Goal: Task Accomplishment & Management: Complete application form

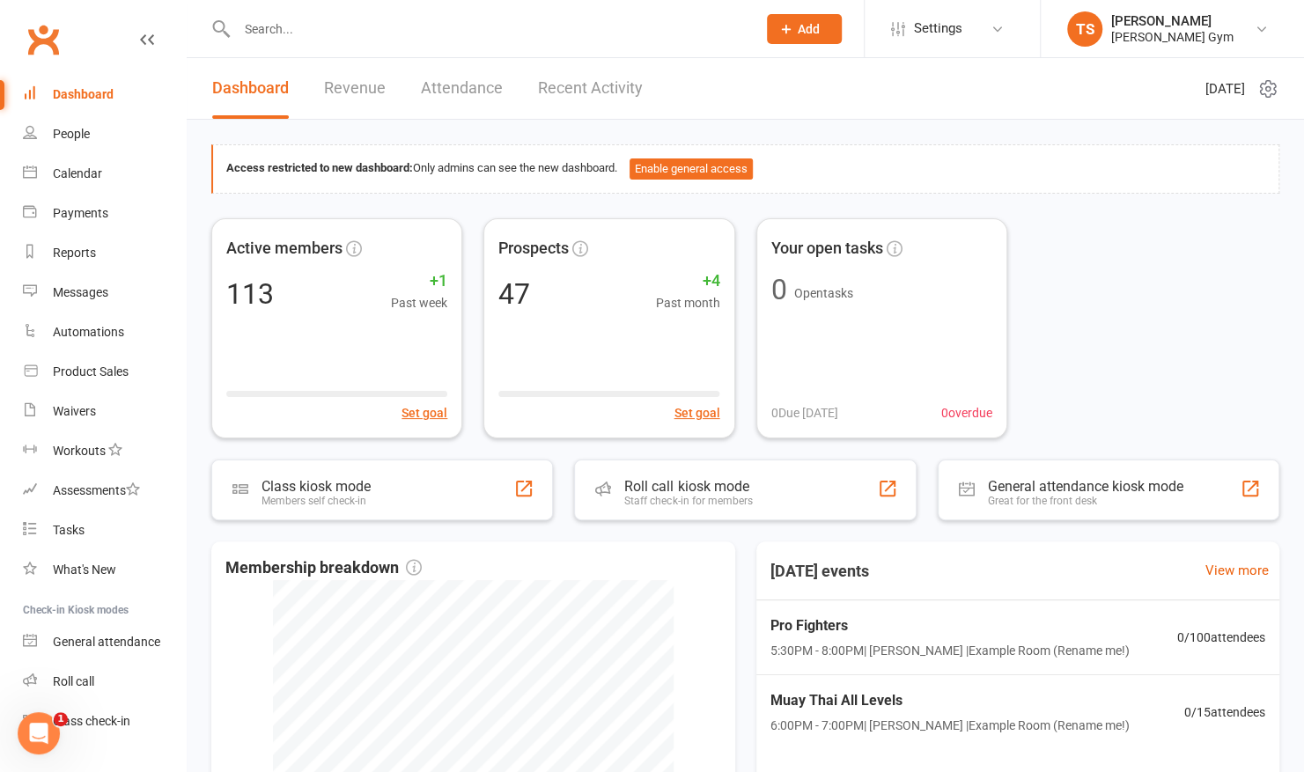
click at [788, 30] on icon at bounding box center [786, 29] width 16 height 16
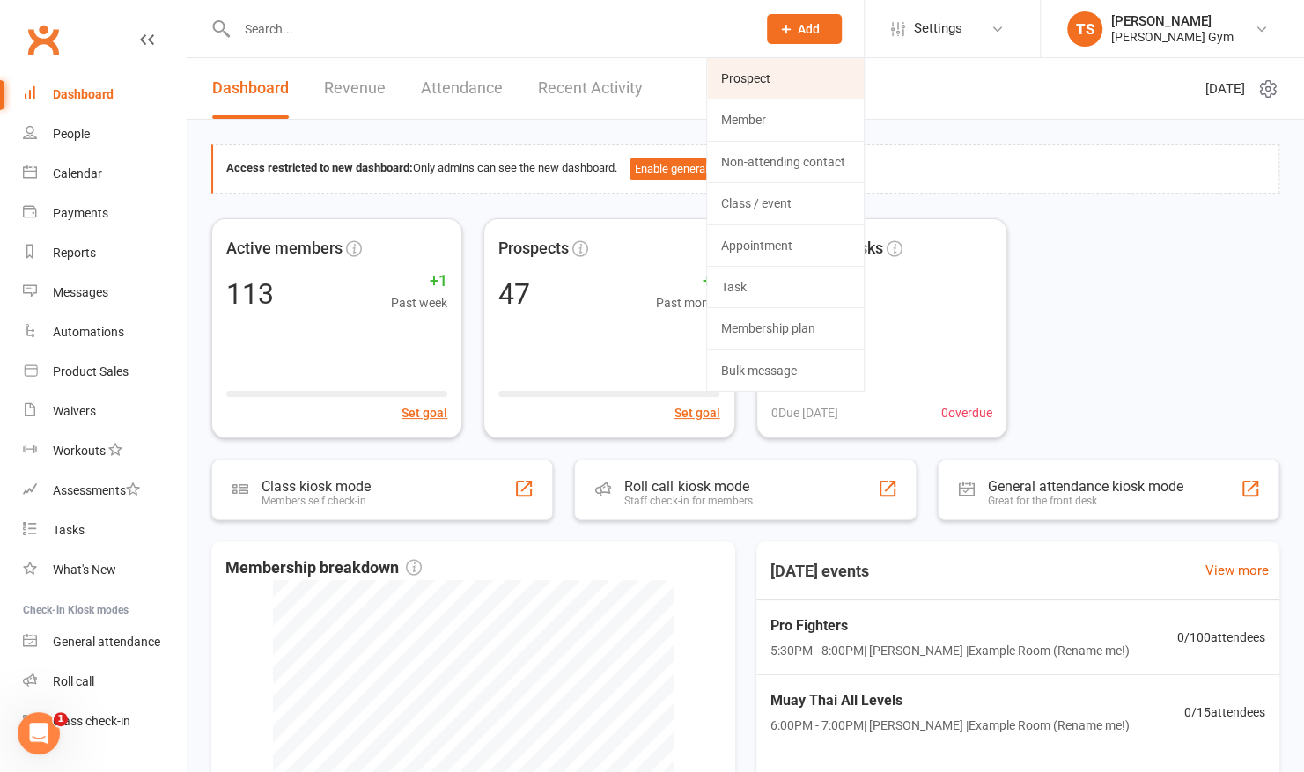
click at [764, 71] on link "Prospect" at bounding box center [785, 78] width 157 height 41
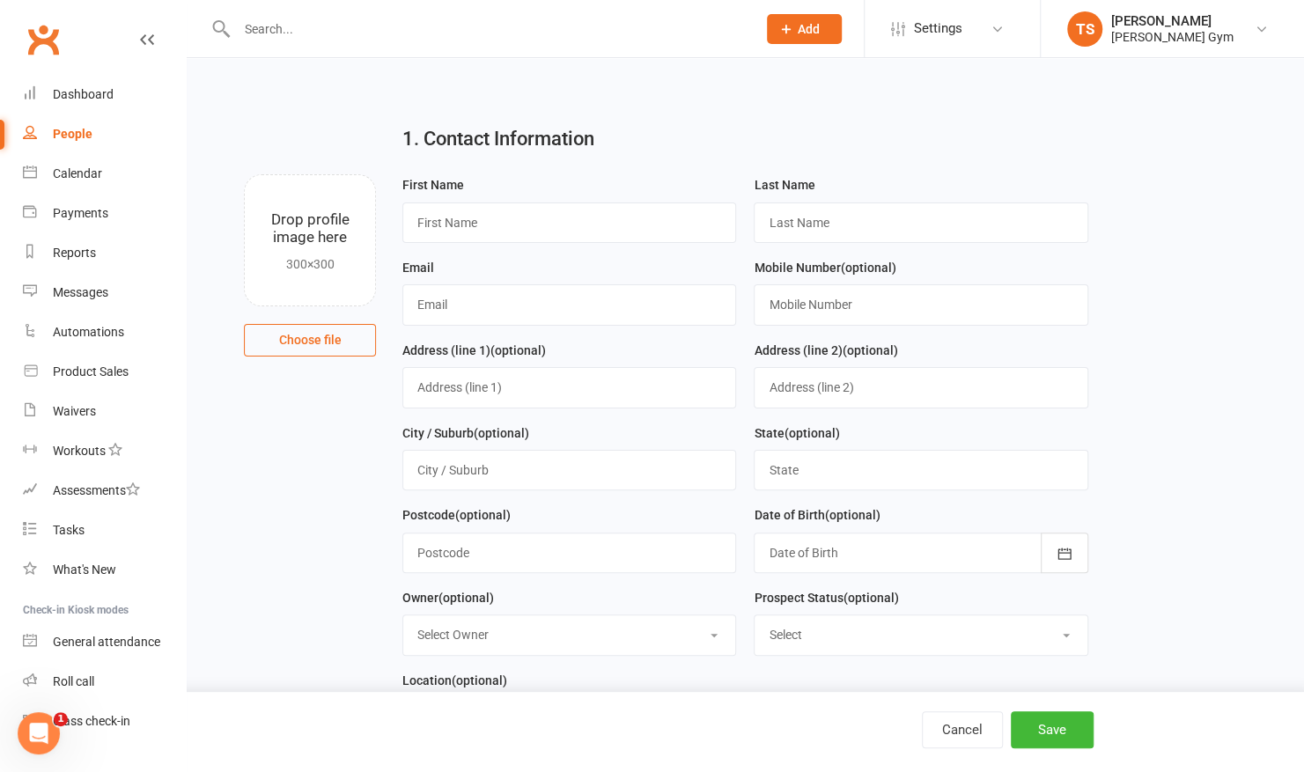
click at [590, 199] on div "First Name" at bounding box center [569, 208] width 334 height 69
click at [557, 211] on input "text" at bounding box center [569, 223] width 334 height 41
type input "Jad"
type input "M"
type input "G"
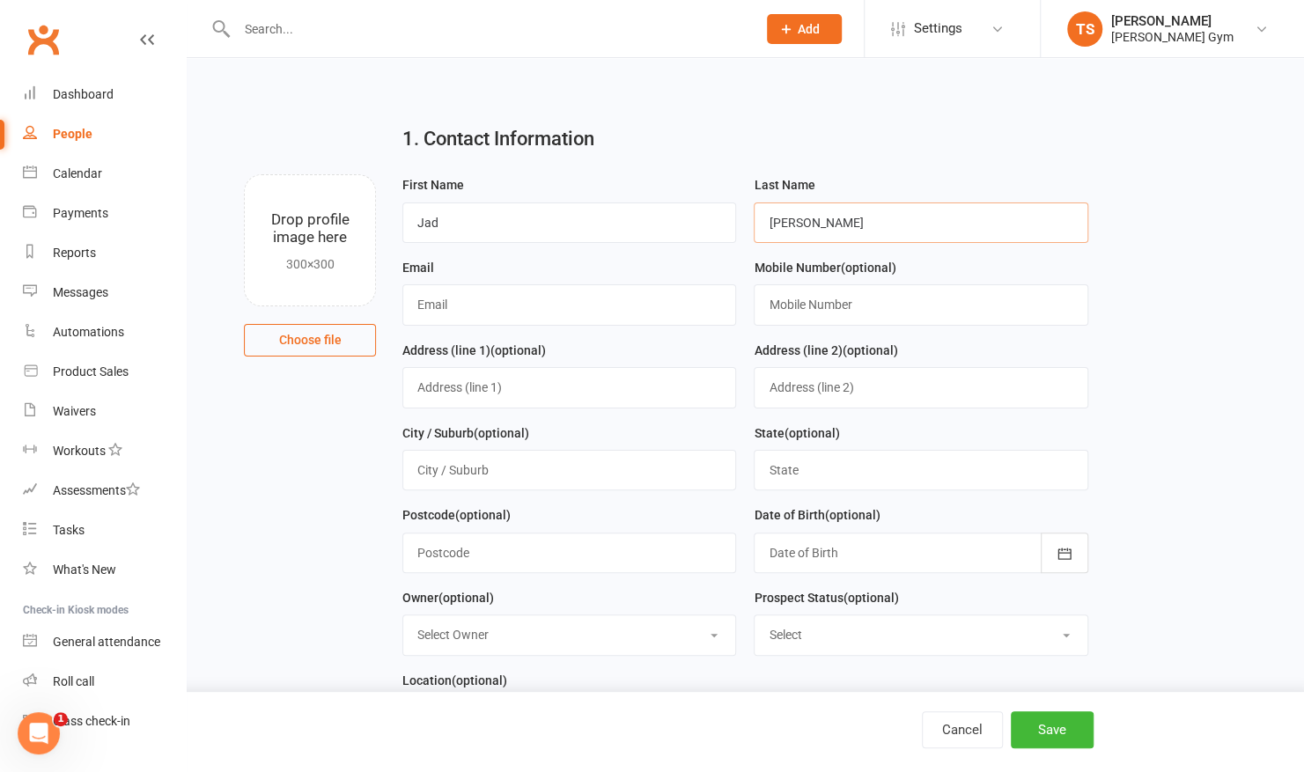
type input "[PERSON_NAME]"
type input "[EMAIL_ADDRESS][DOMAIN_NAME]"
type input "0422336278"
click at [588, 460] on input "text" at bounding box center [569, 470] width 334 height 41
type input "B"
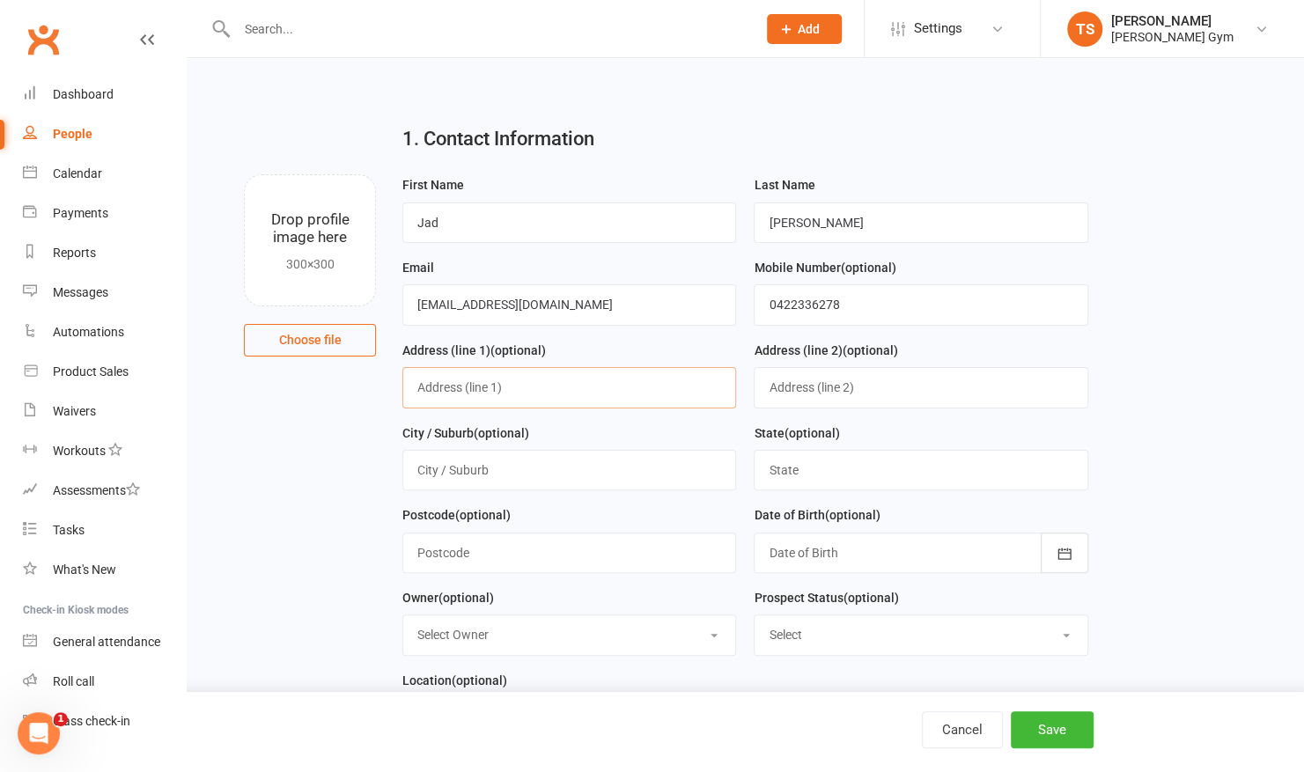
click at [620, 400] on input "text" at bounding box center [569, 387] width 334 height 41
type input "[STREET_ADDRESS][PERSON_NAME]"
click at [564, 467] on input "text" at bounding box center [569, 470] width 334 height 41
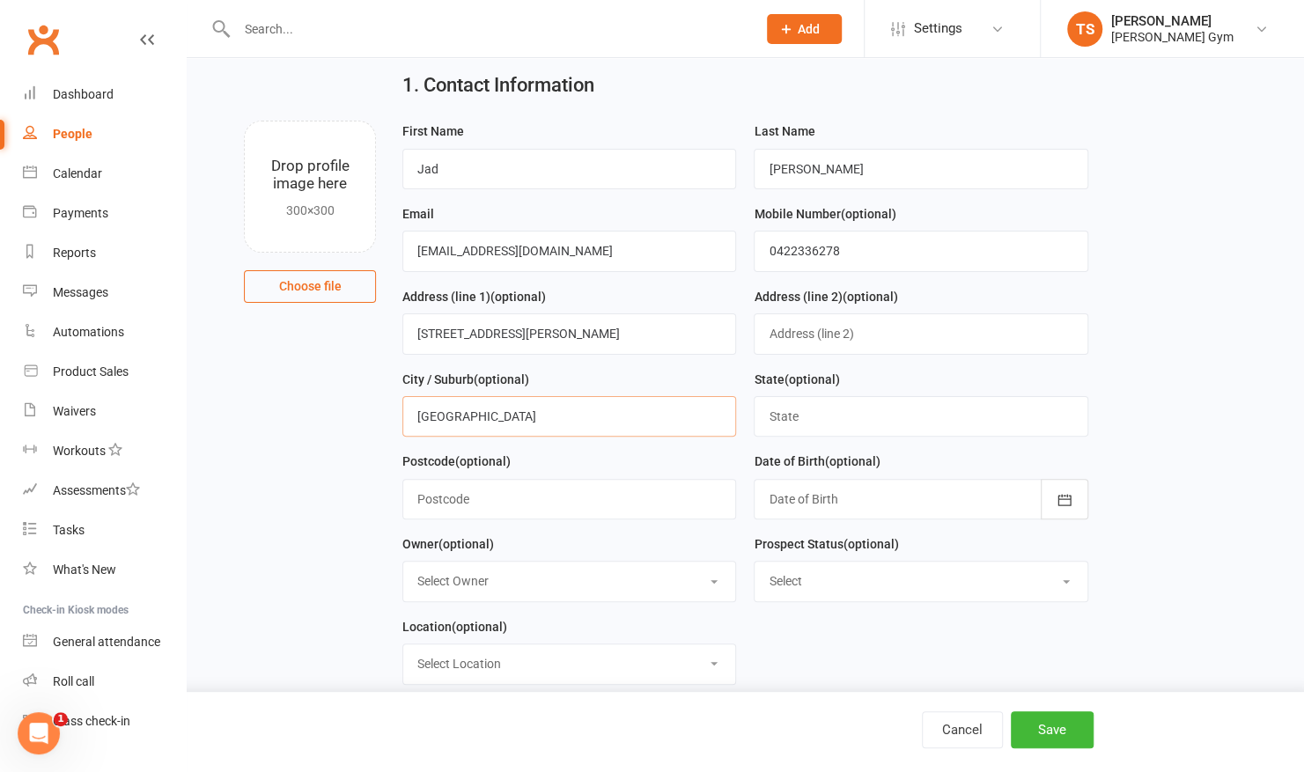
scroll to position [55, 0]
type input "[GEOGRAPHIC_DATA]"
click at [814, 498] on div at bounding box center [921, 498] width 334 height 41
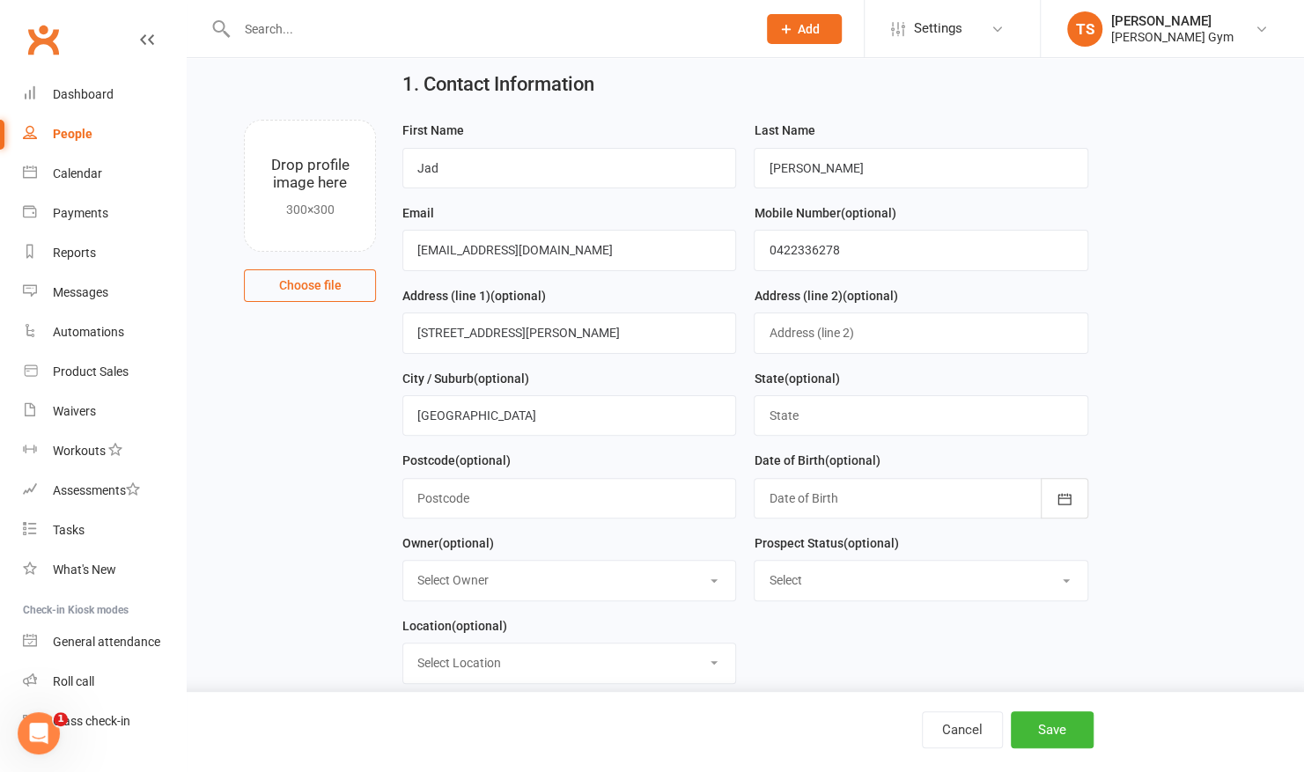
click at [837, 488] on div at bounding box center [921, 498] width 334 height 41
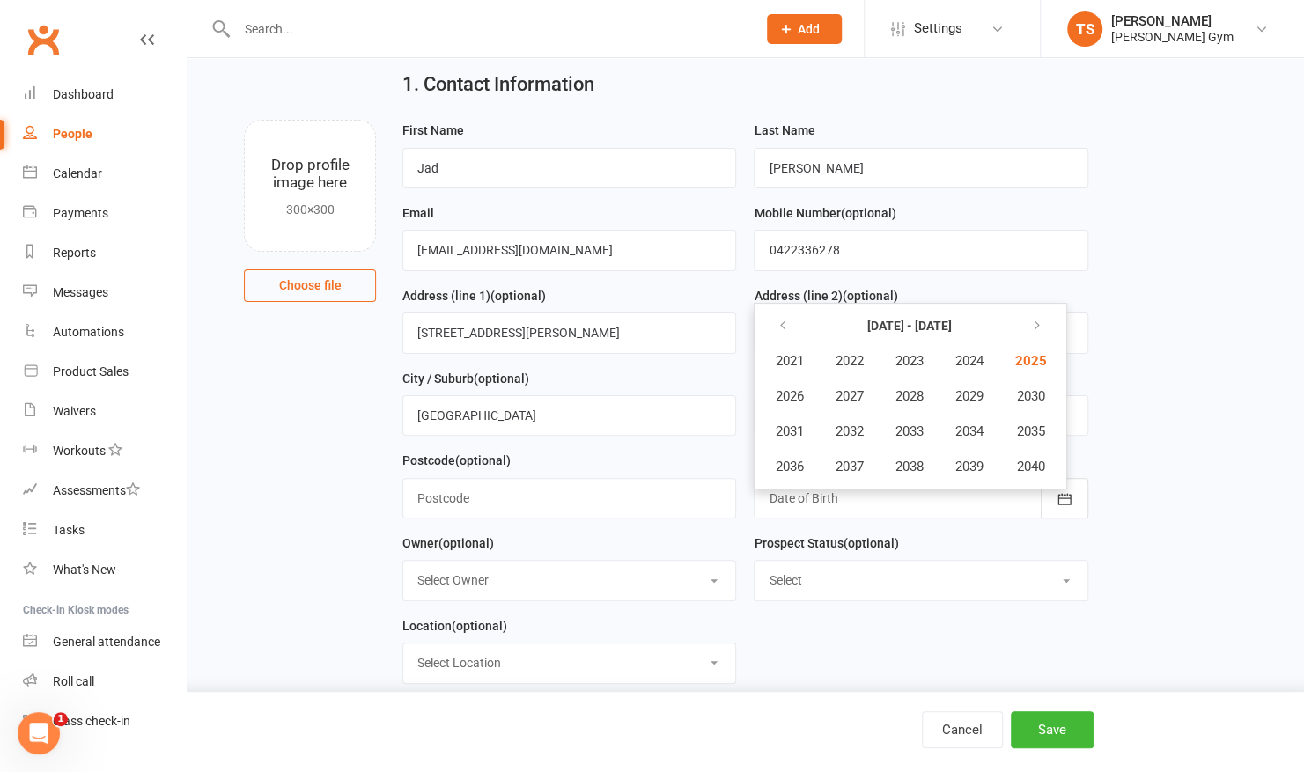
click at [837, 518] on div "Date of Birth (optional) [DATE] - [DATE] 2021 2022 2023 2024 2025 2026 2027 202…" at bounding box center [920, 491] width 351 height 83
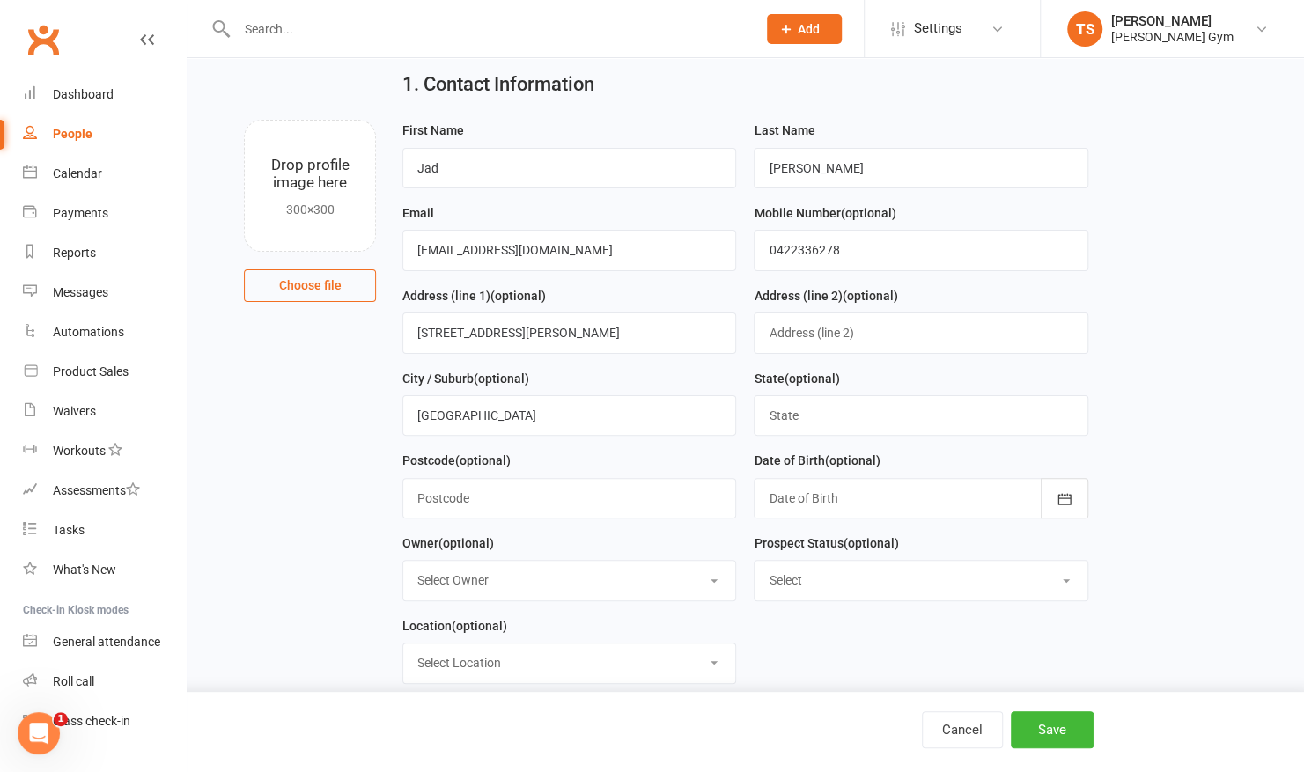
click at [841, 500] on div at bounding box center [921, 498] width 334 height 41
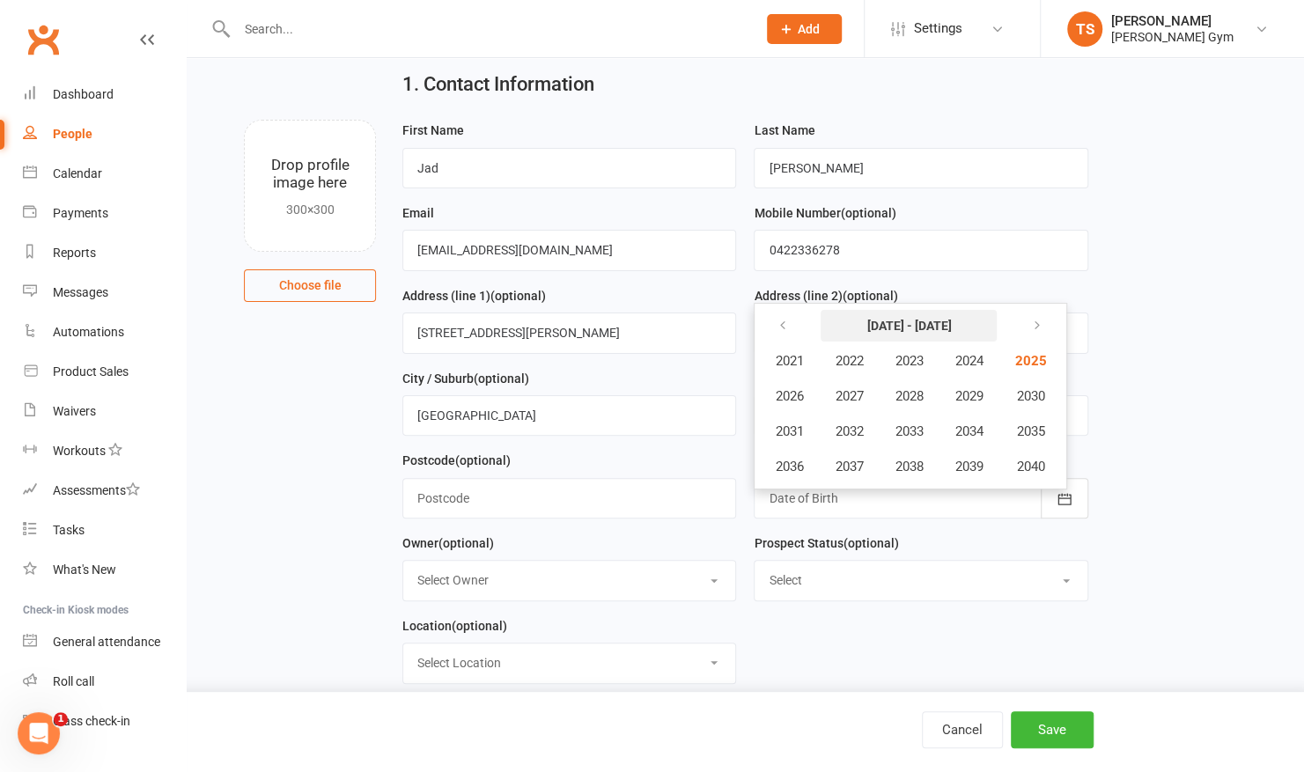
click at [931, 310] on button "[DATE] - [DATE]" at bounding box center [909, 326] width 176 height 32
click at [780, 319] on icon "button" at bounding box center [782, 326] width 12 height 14
click at [1029, 325] on button "button" at bounding box center [1034, 326] width 38 height 32
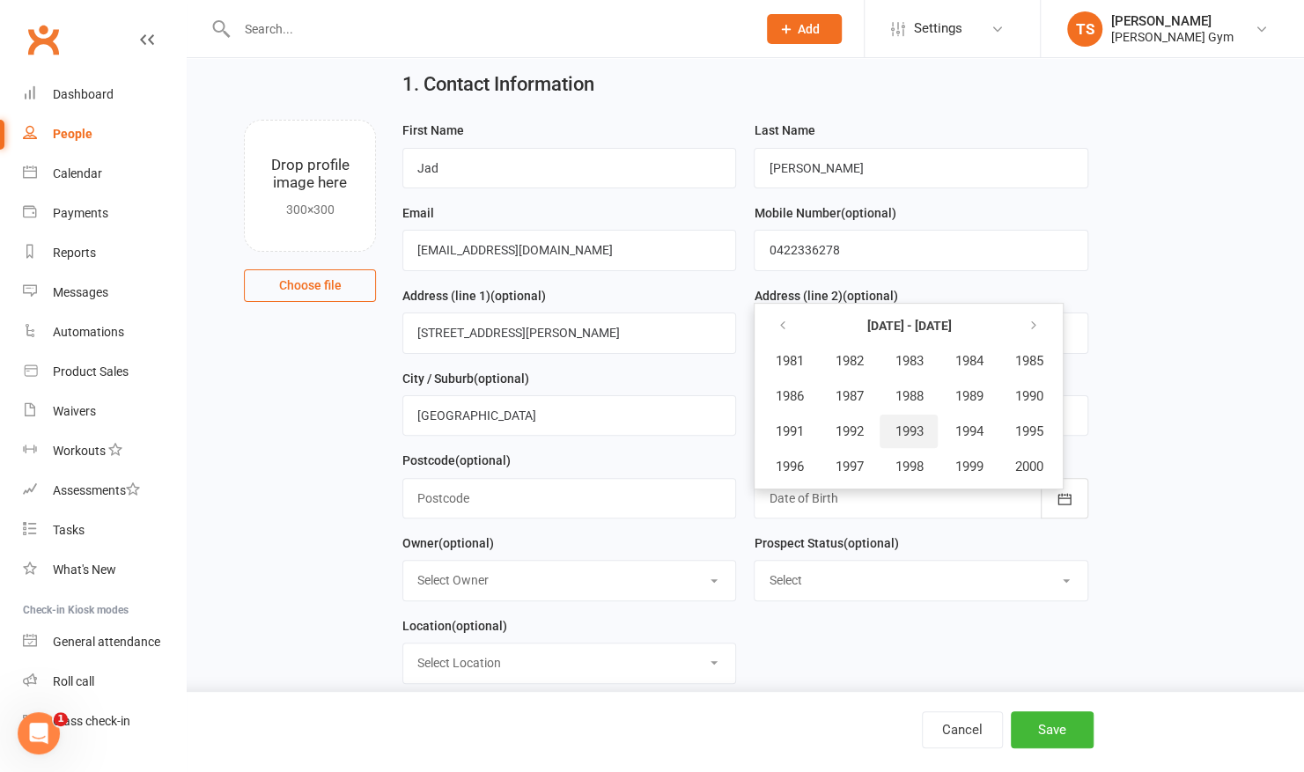
click at [910, 416] on button "1993" at bounding box center [909, 431] width 58 height 33
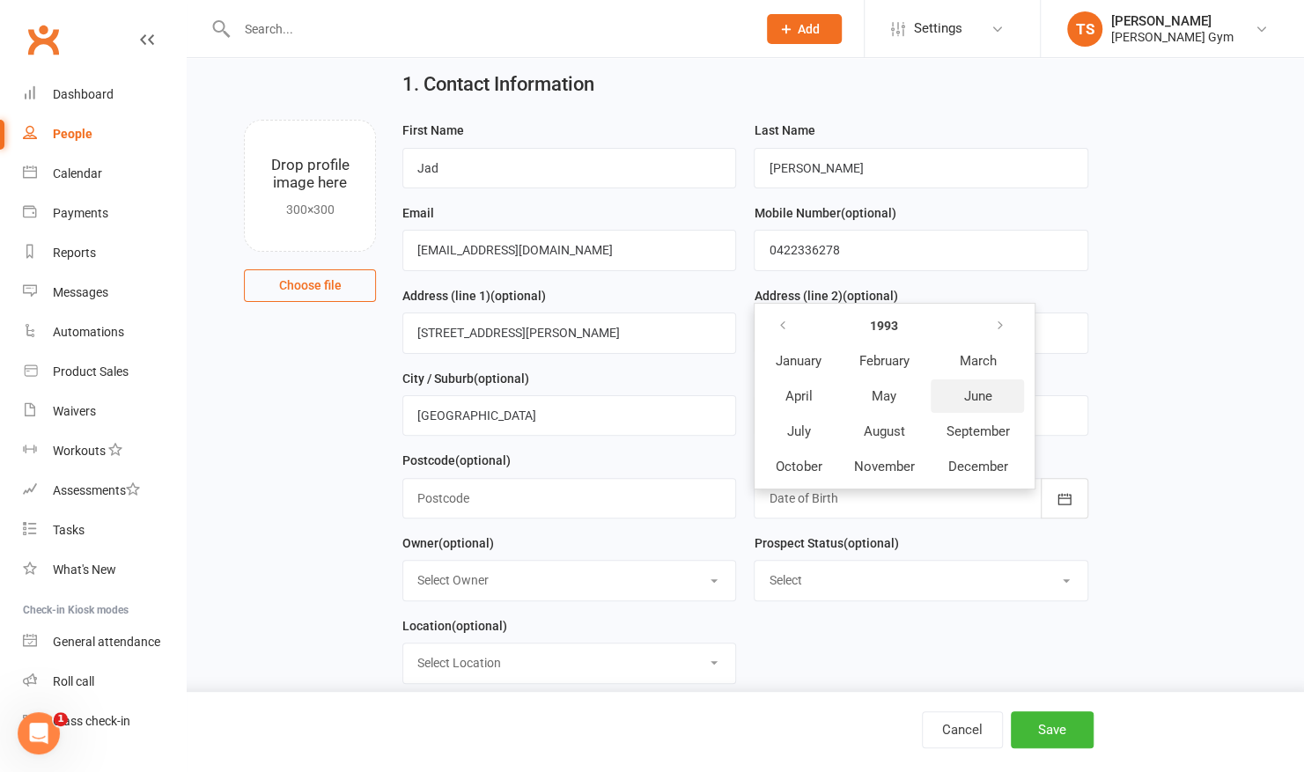
click at [982, 388] on span "June" at bounding box center [977, 396] width 28 height 16
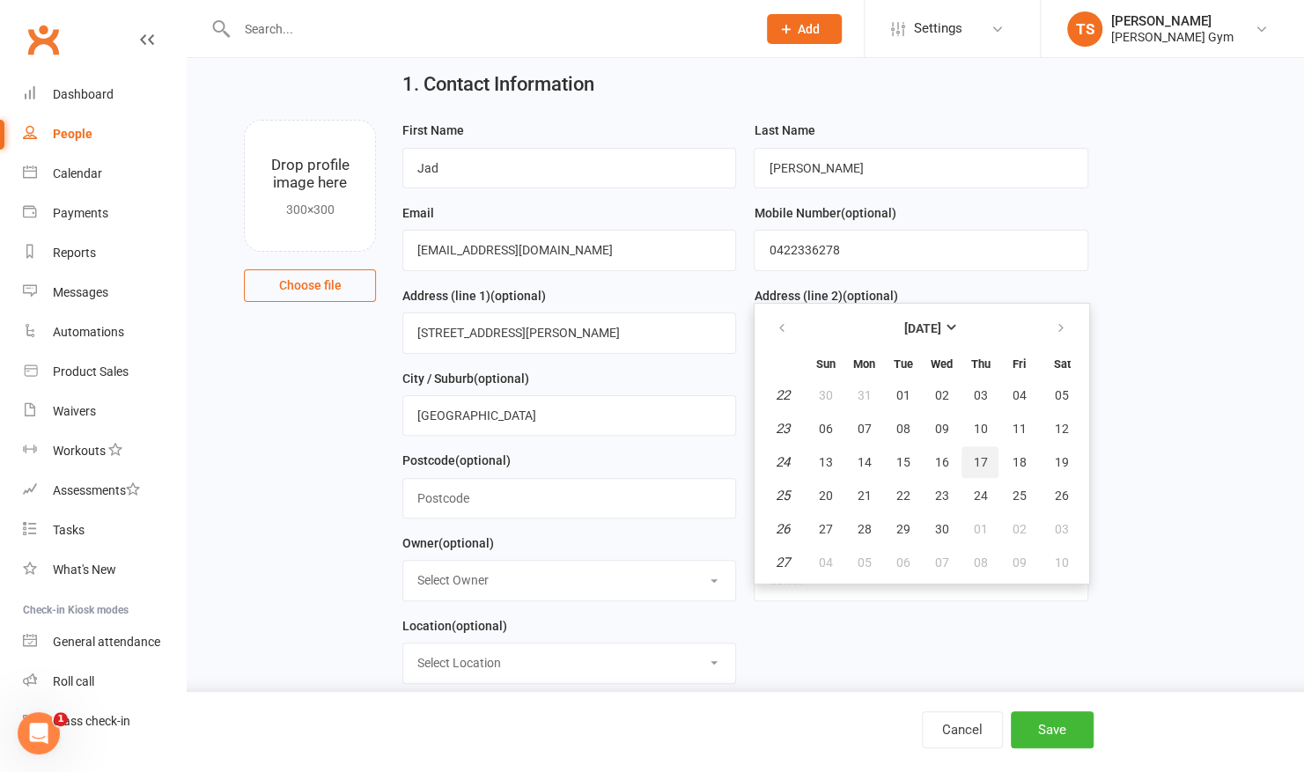
click at [996, 451] on button "17" at bounding box center [980, 462] width 37 height 32
type input "[DATE]"
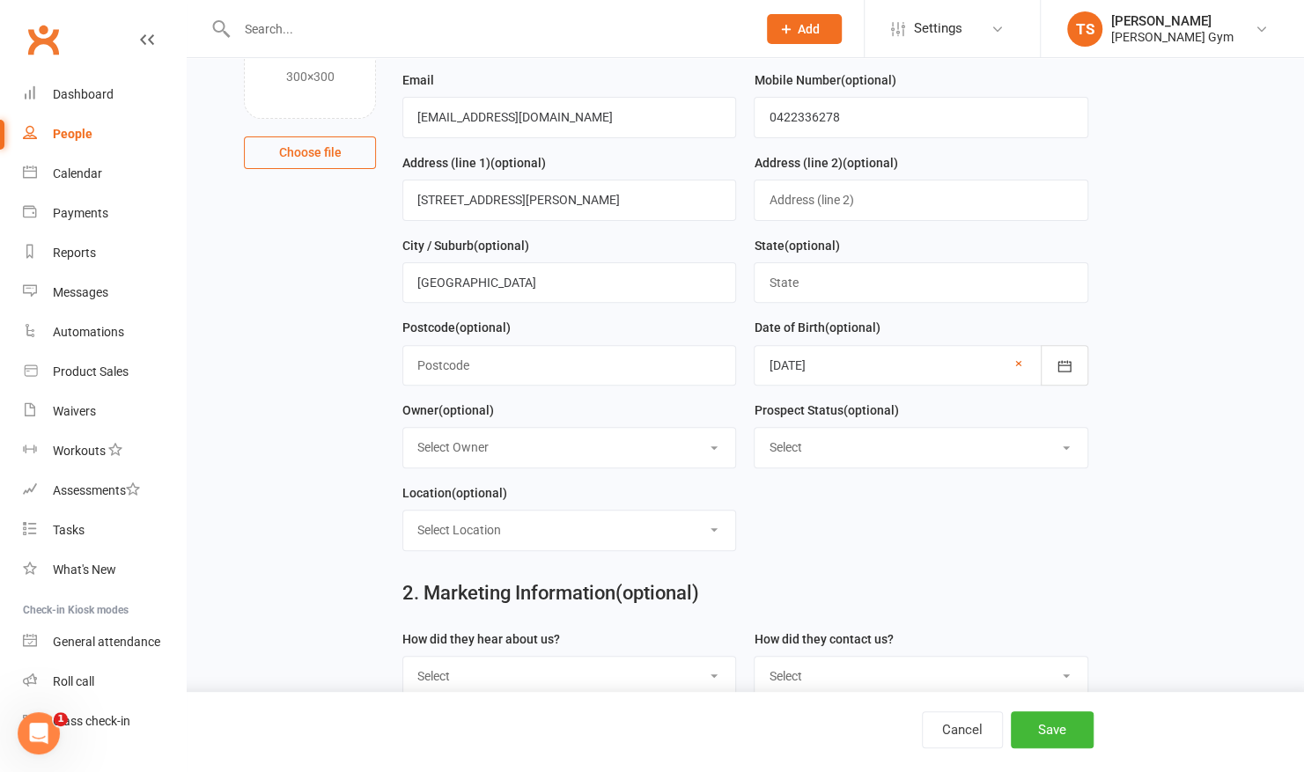
scroll to position [188, 0]
click at [618, 447] on select "Select Owner [PERSON_NAME] [PERSON_NAME]" at bounding box center [569, 446] width 332 height 39
click at [788, 519] on form "First Name Jad Last Name [PERSON_NAME] Email [EMAIL_ADDRESS][DOMAIN_NAME] Mobil…" at bounding box center [746, 275] width 704 height 578
click at [694, 520] on select "Select Location Example Room (Rename me!)" at bounding box center [569, 529] width 332 height 39
click at [815, 507] on form "First Name Jad Last Name [PERSON_NAME] Email [EMAIL_ADDRESS][DOMAIN_NAME] Mobil…" at bounding box center [746, 275] width 704 height 578
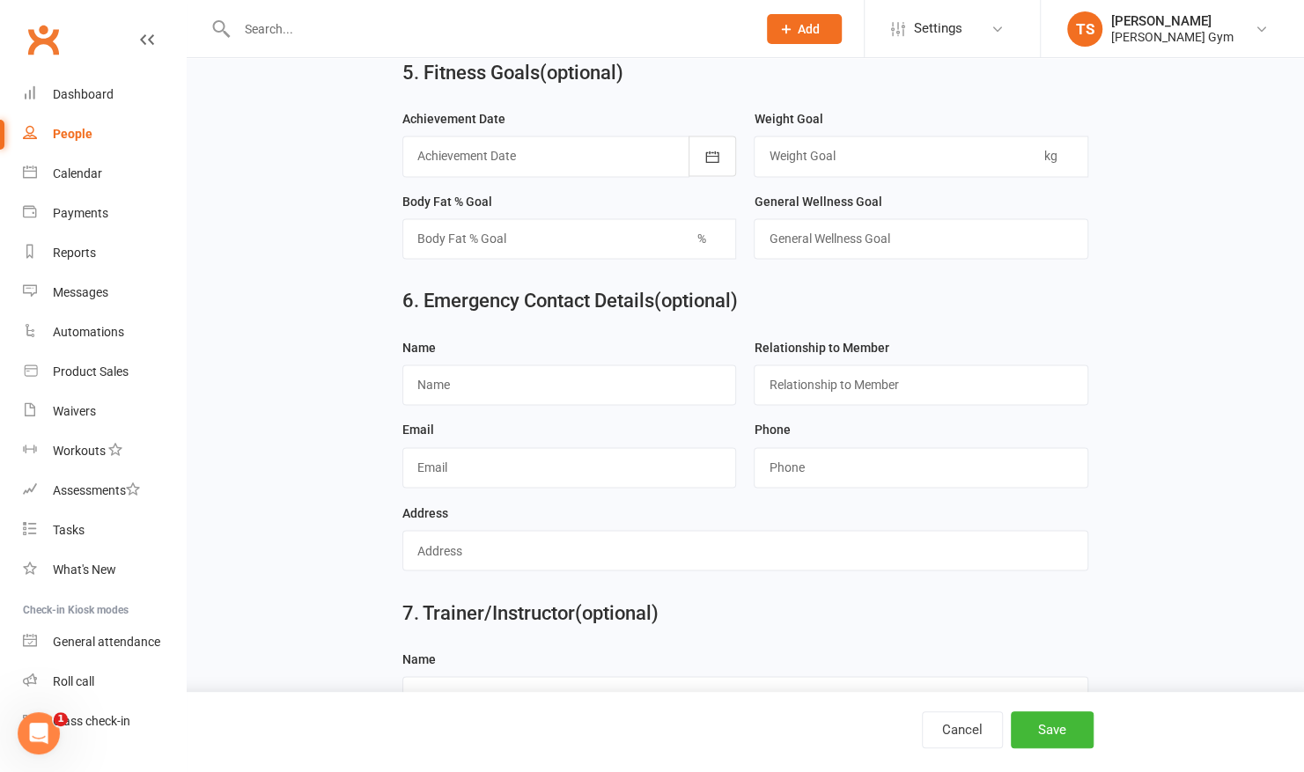
scroll to position [1515, 0]
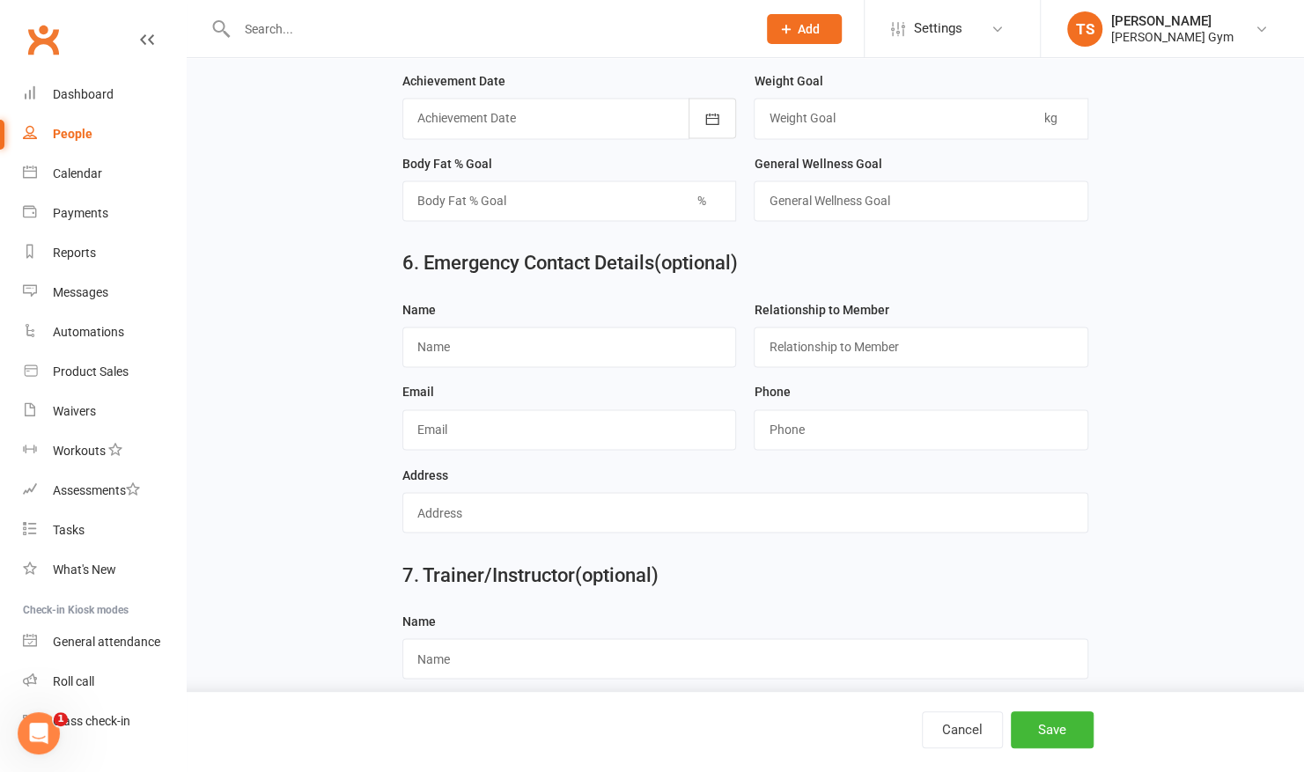
click at [598, 358] on div "Name" at bounding box center [569, 340] width 351 height 83
click at [608, 345] on input "text" at bounding box center [569, 347] width 334 height 41
type input "[PERSON_NAME]"
type input "Brother"
type input "j"
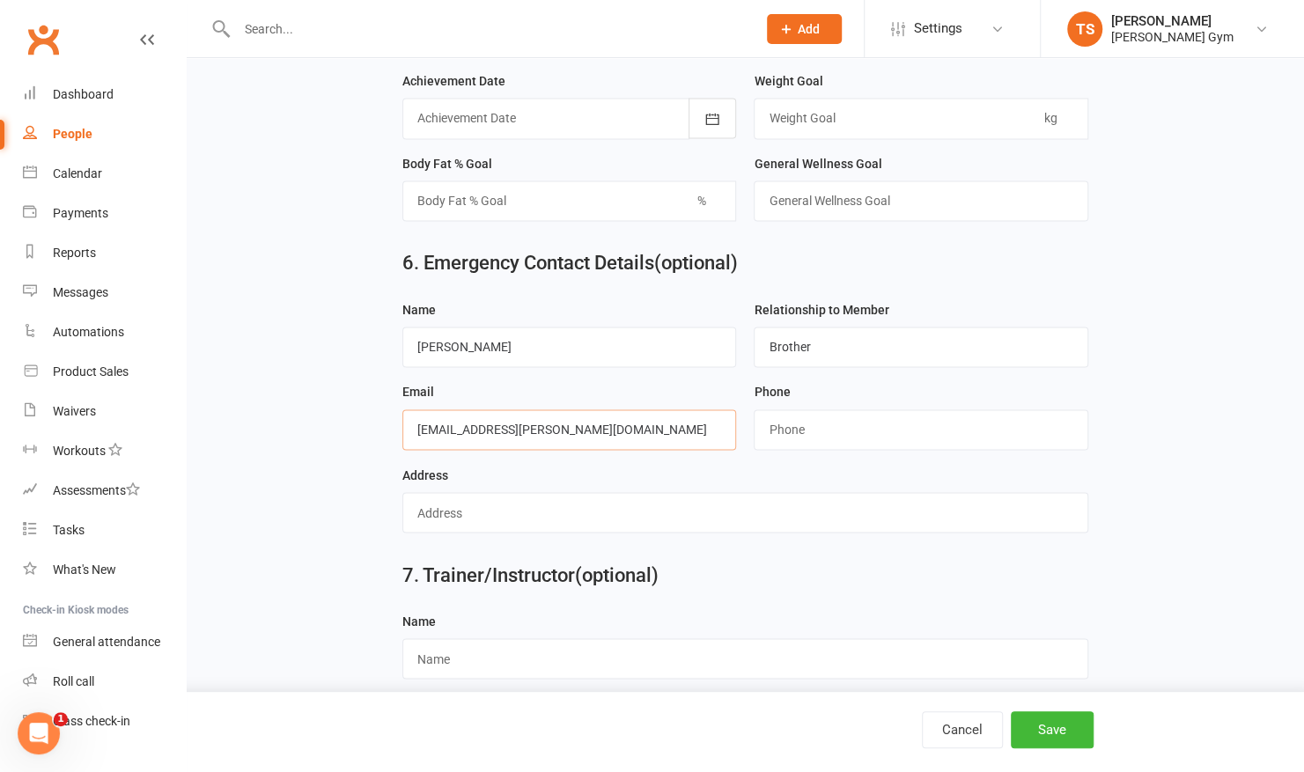
type input "[EMAIL_ADDRESS][PERSON_NAME][DOMAIN_NAME]"
type input "0421891455"
click at [477, 501] on input "text" at bounding box center [745, 512] width 686 height 41
type input "329 swan s richmond"
click at [1034, 738] on button "Save" at bounding box center [1052, 729] width 83 height 37
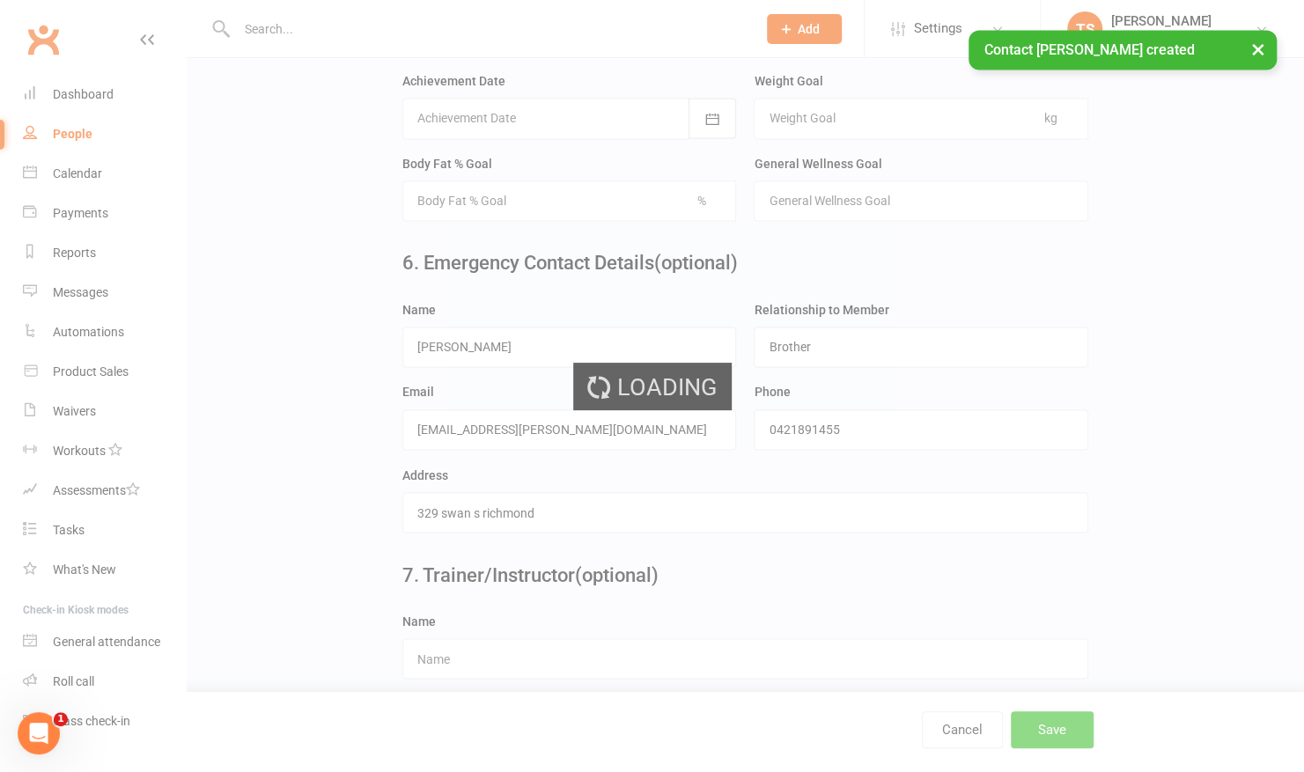
scroll to position [0, 0]
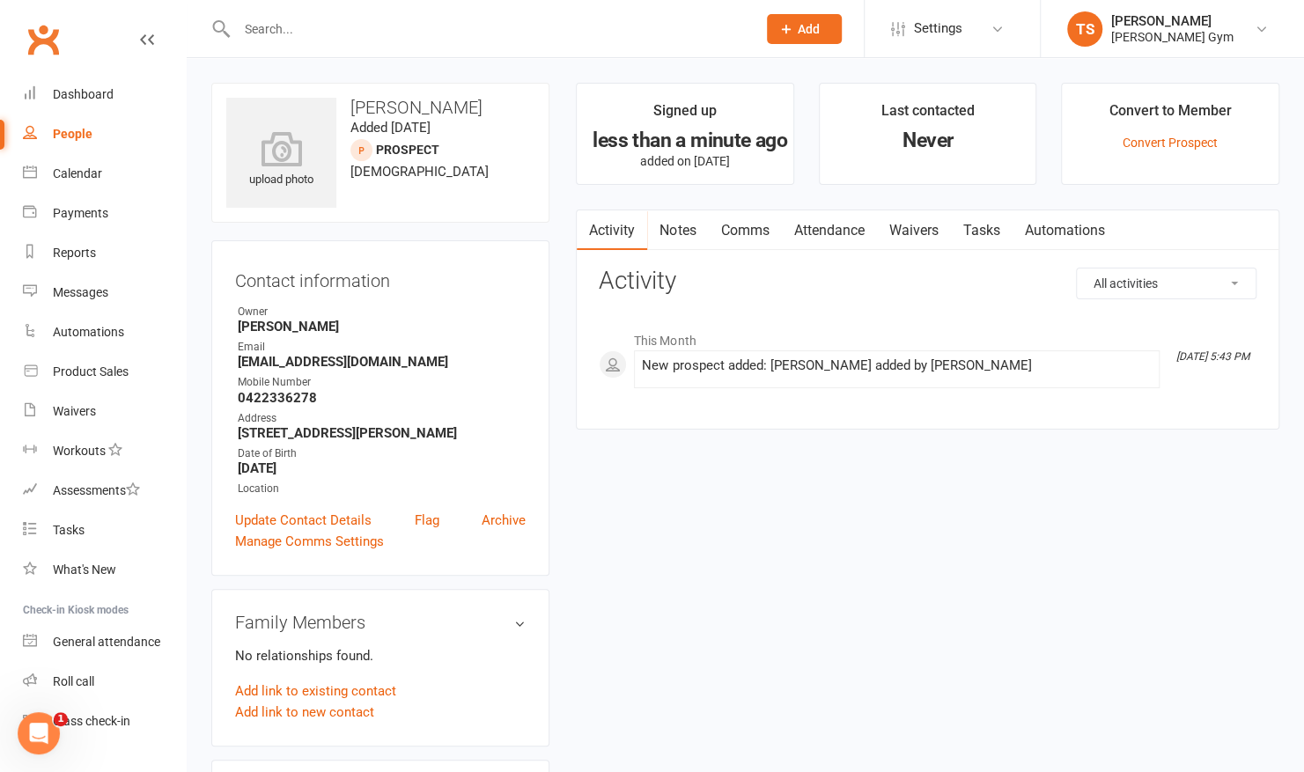
click at [903, 224] on link "Waivers" at bounding box center [913, 230] width 74 height 41
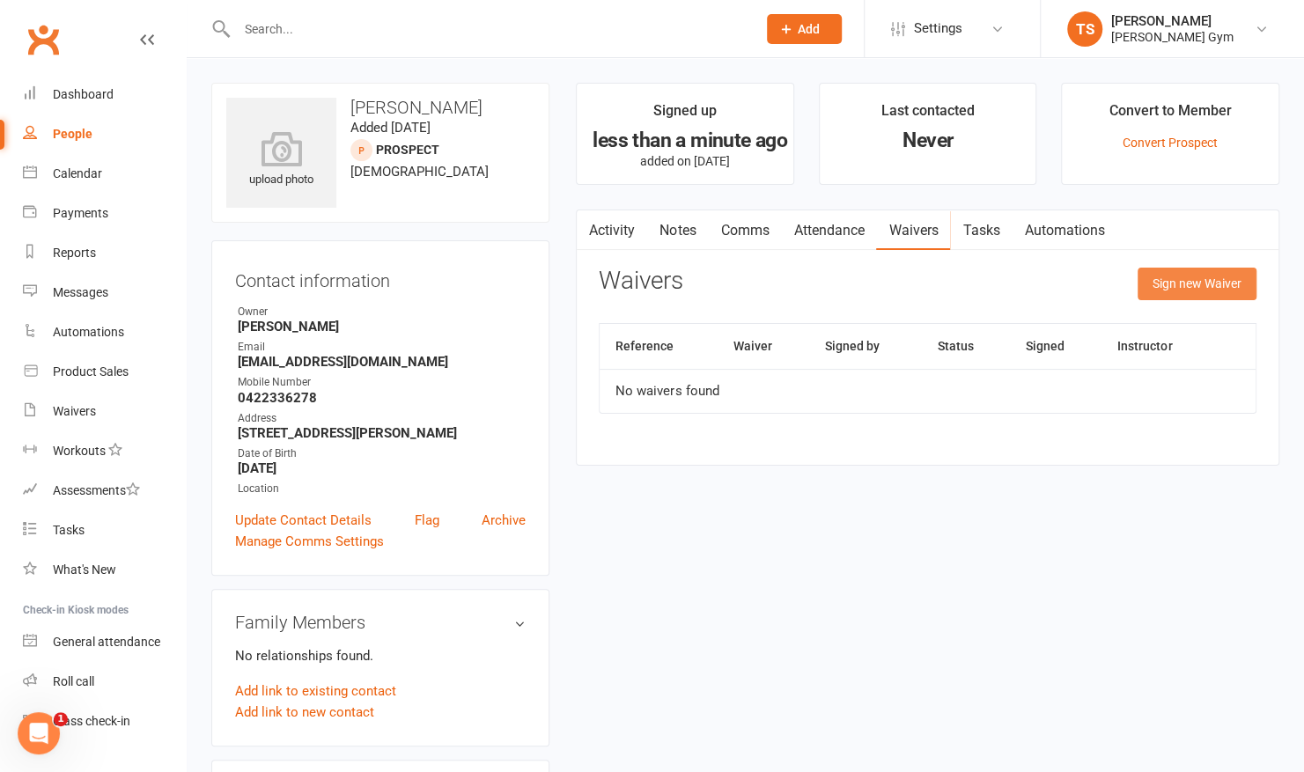
click at [1156, 288] on button "Sign new Waiver" at bounding box center [1197, 284] width 119 height 32
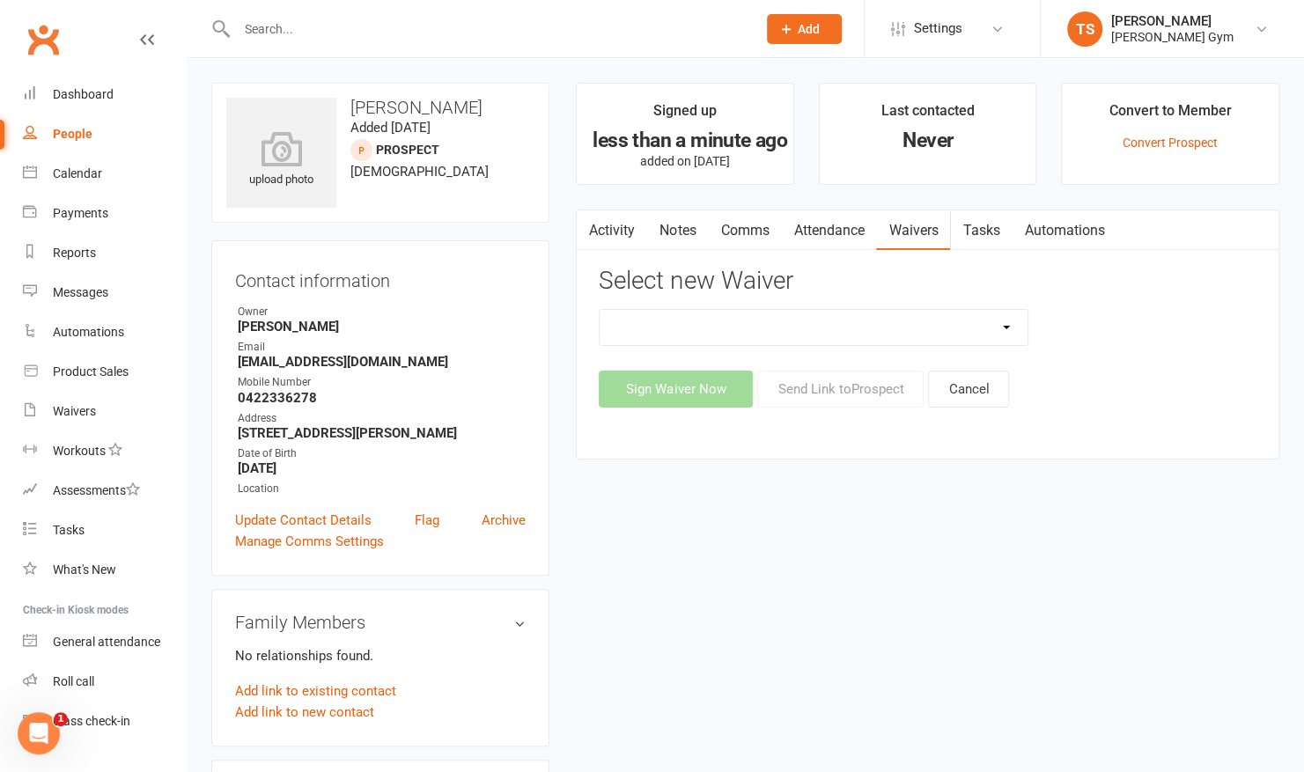
click at [861, 321] on select "3 Per Week, Unlimited, Personal Training and Single Class Waiver Prospects - Si…" at bounding box center [814, 327] width 428 height 35
select select "10731"
click at [600, 310] on select "3 Per Week, Unlimited, Personal Training and Single Class Waiver Prospects - Si…" at bounding box center [814, 327] width 428 height 35
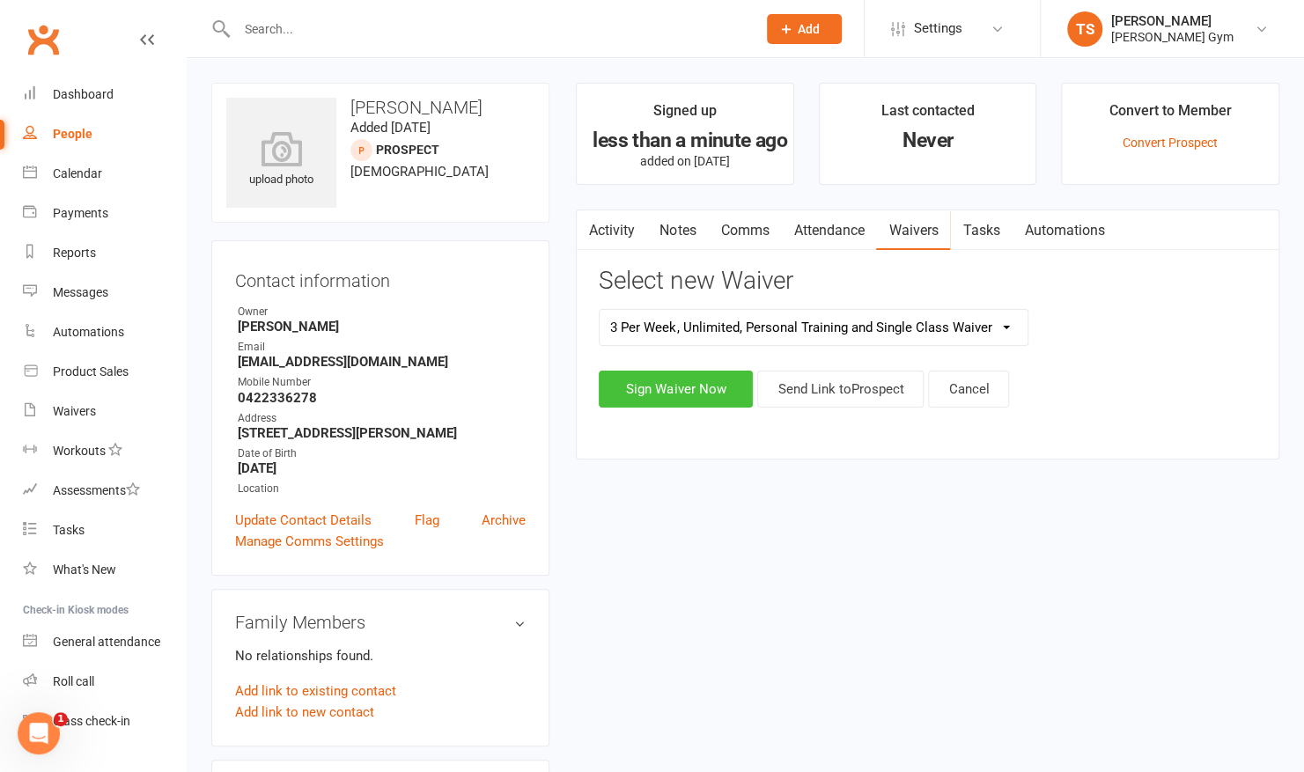
click at [647, 385] on button "Sign Waiver Now" at bounding box center [676, 389] width 154 height 37
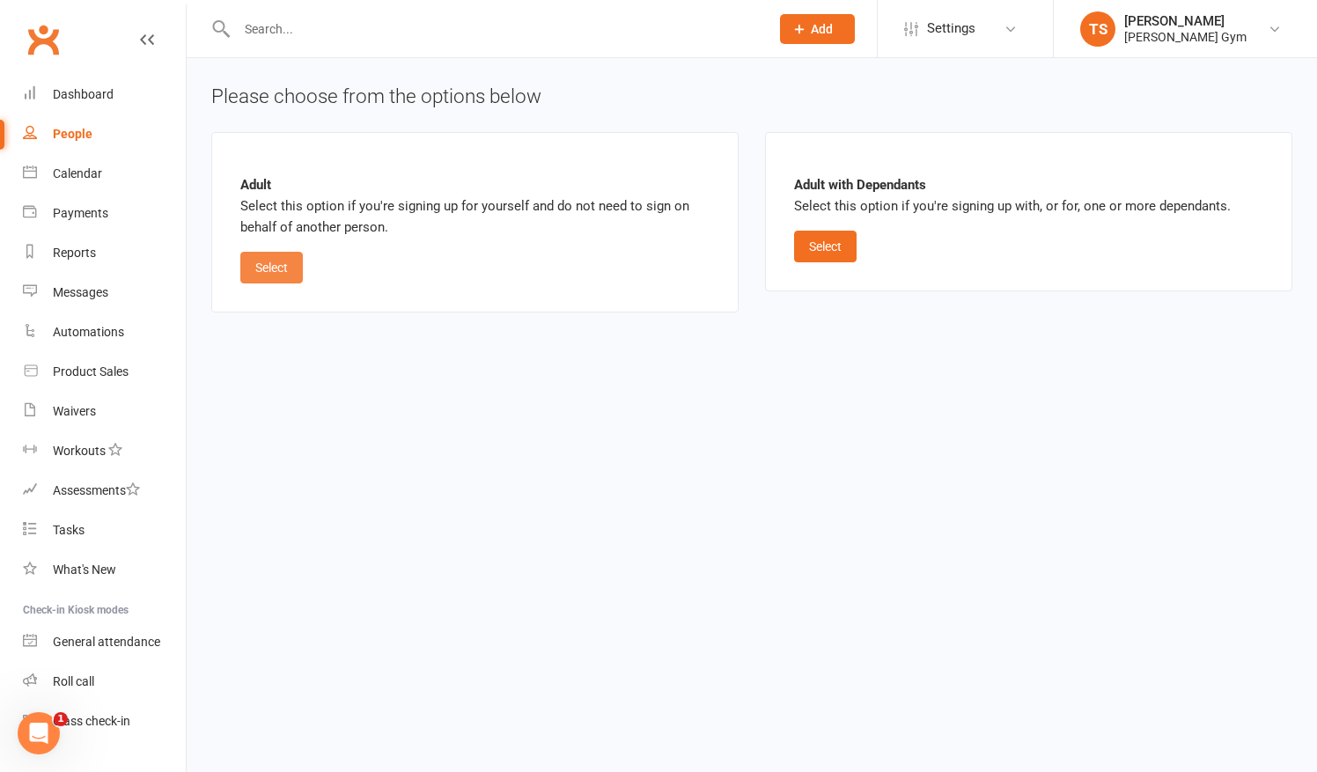
click at [283, 259] on button "Select" at bounding box center [271, 268] width 63 height 32
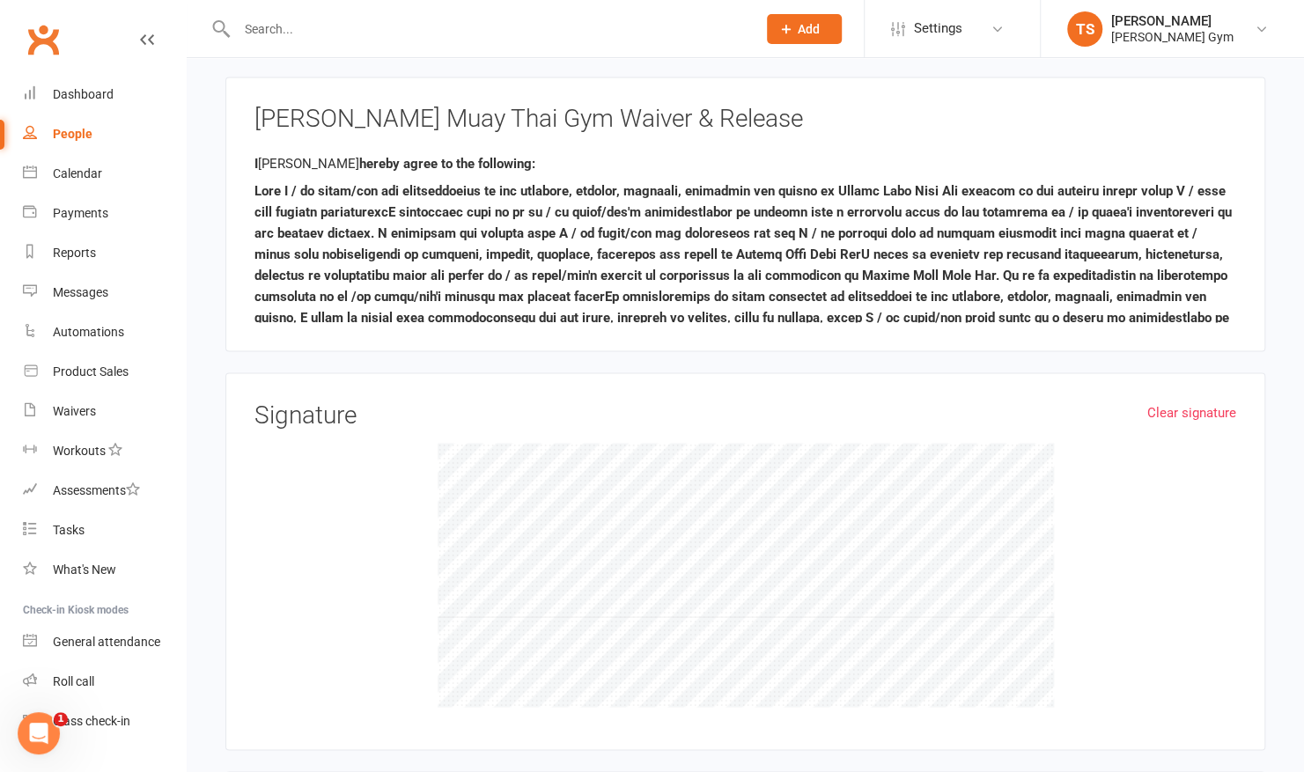
scroll to position [1799, 0]
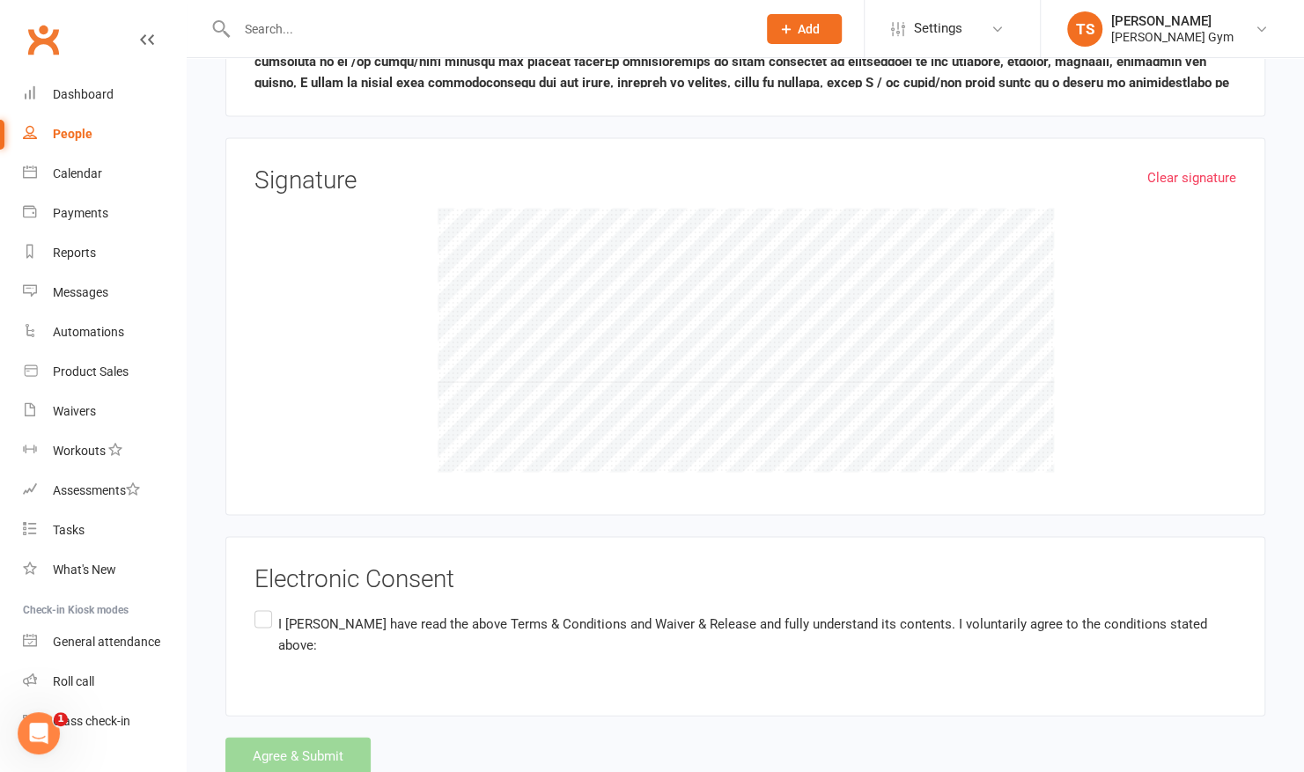
click at [269, 607] on label "I [PERSON_NAME] have read the above Terms & Conditions and Waiver & Release and…" at bounding box center [745, 634] width 982 height 55
click at [266, 607] on input "I [PERSON_NAME] have read the above Terms & Conditions and Waiver & Release and…" at bounding box center [259, 607] width 11 height 0
drag, startPoint x: 269, startPoint y: 585, endPoint x: 299, endPoint y: 704, distance: 122.4
click at [273, 737] on button "Agree & Submit" at bounding box center [297, 755] width 145 height 37
